Goal: Communication & Community: Answer question/provide support

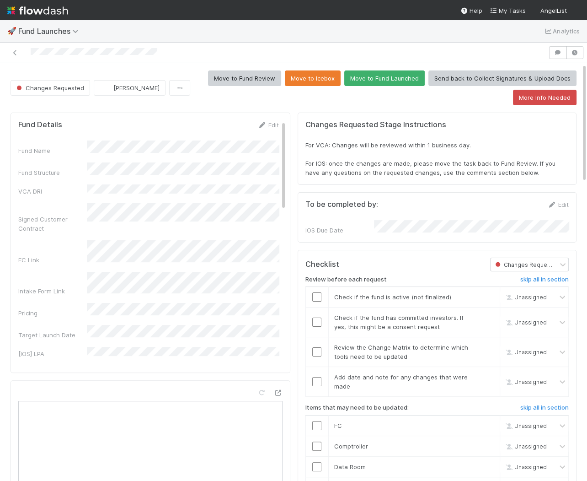
click at [559, 45] on div at bounding box center [293, 53] width 587 height 21
click at [559, 48] on button "button" at bounding box center [557, 52] width 17 height 13
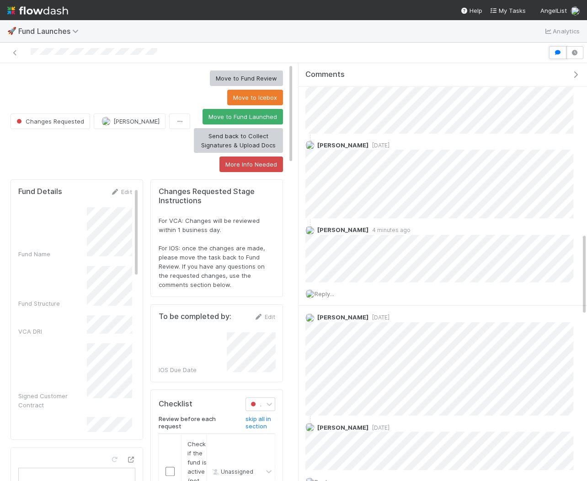
scroll to position [860, 0]
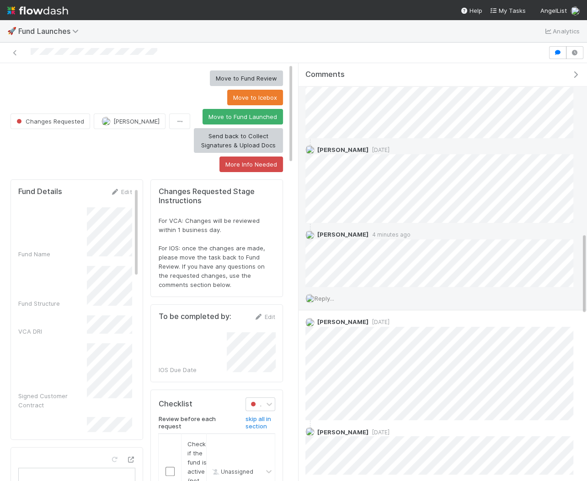
click at [325, 296] on span "Reply..." at bounding box center [325, 298] width 20 height 7
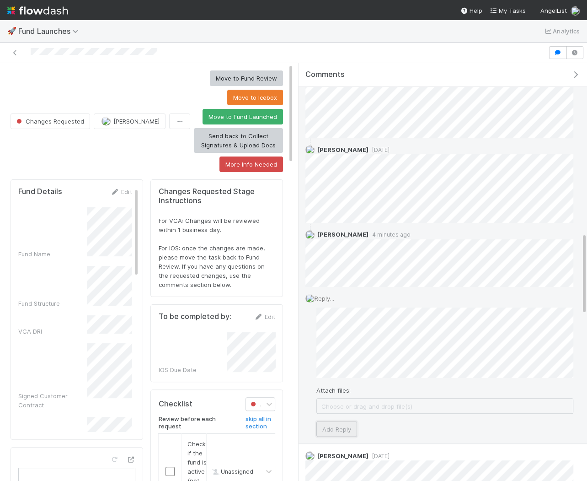
click at [345, 430] on button "Add Reply" at bounding box center [337, 429] width 41 height 16
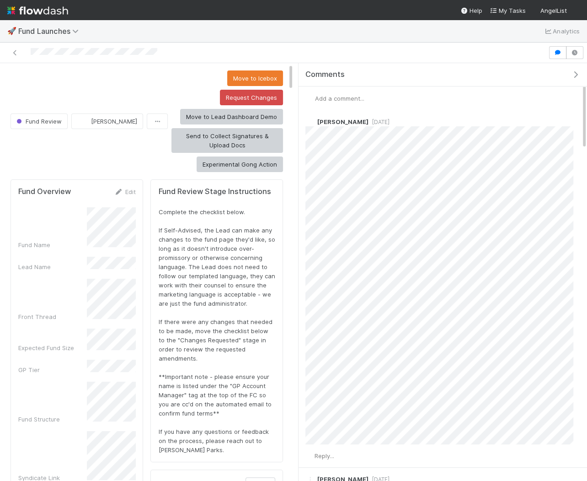
click at [576, 78] on div "Comments" at bounding box center [447, 74] width 282 height 9
click at [576, 74] on icon "button" at bounding box center [575, 74] width 9 height 7
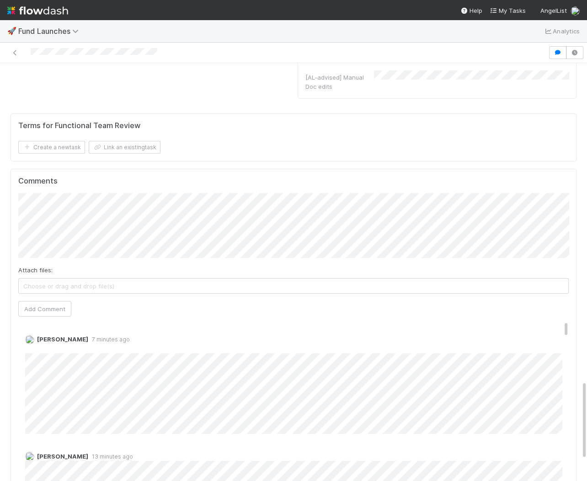
scroll to position [1789, 0]
